Goal: Check status: Check status

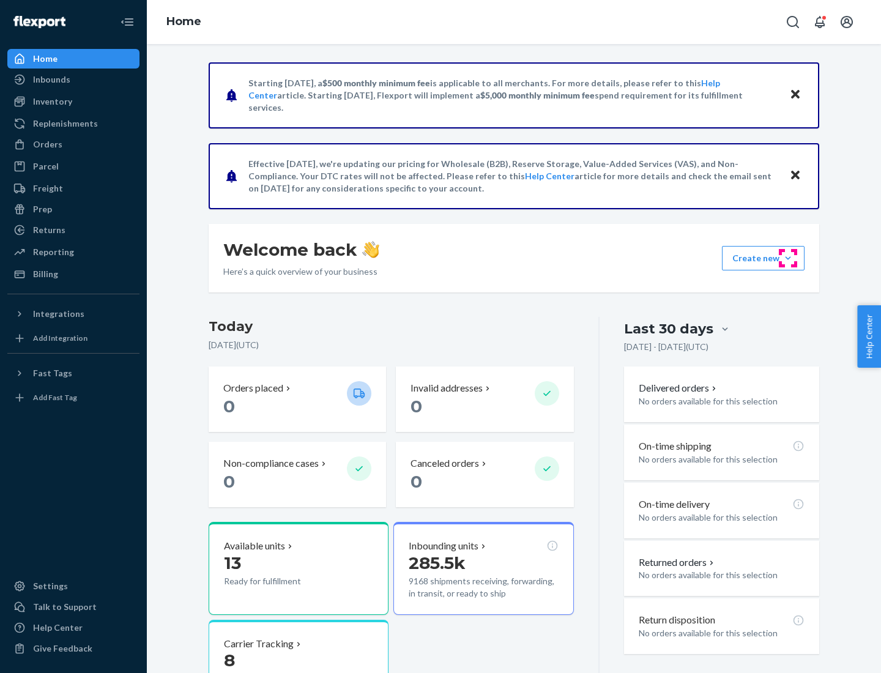
click at [788, 258] on button "Create new Create new inbound Create new order Create new product" at bounding box center [763, 258] width 83 height 24
click at [42, 209] on div "Prep" at bounding box center [42, 209] width 19 height 12
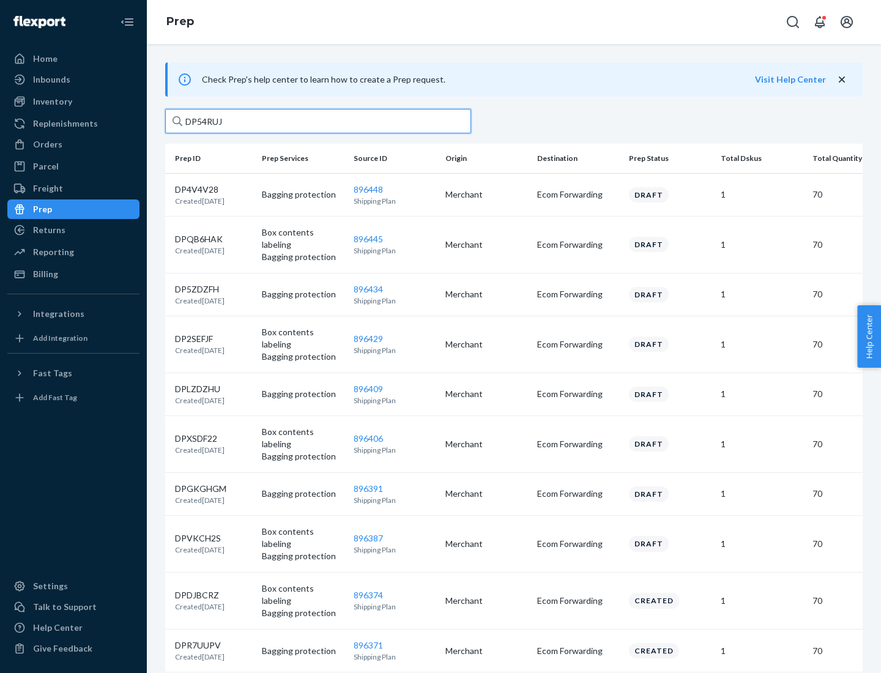
type input "DP54RUJL"
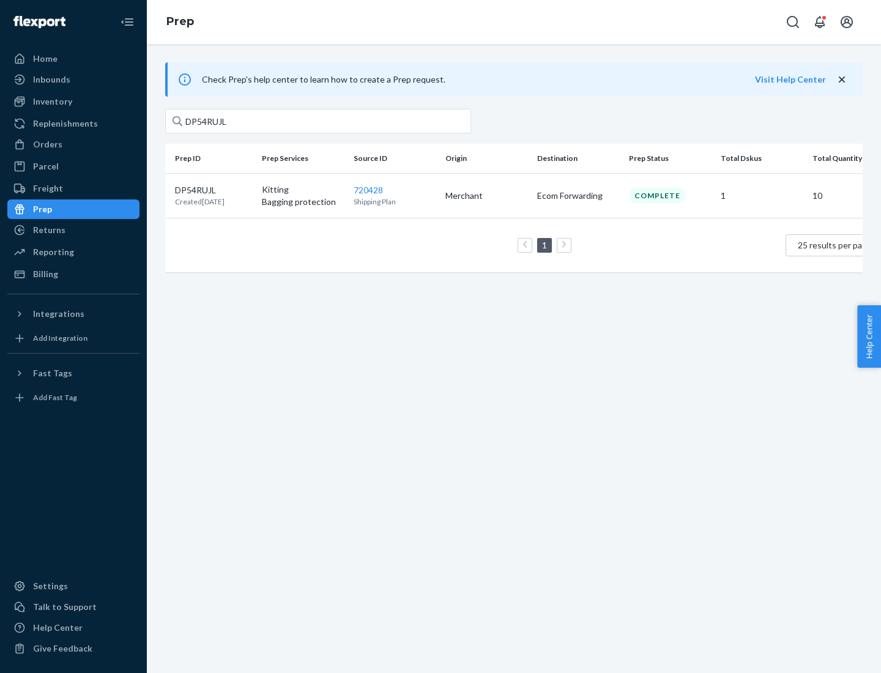
click at [214, 189] on p "DP54RUJL" at bounding box center [200, 190] width 50 height 12
